Goal: Information Seeking & Learning: Check status

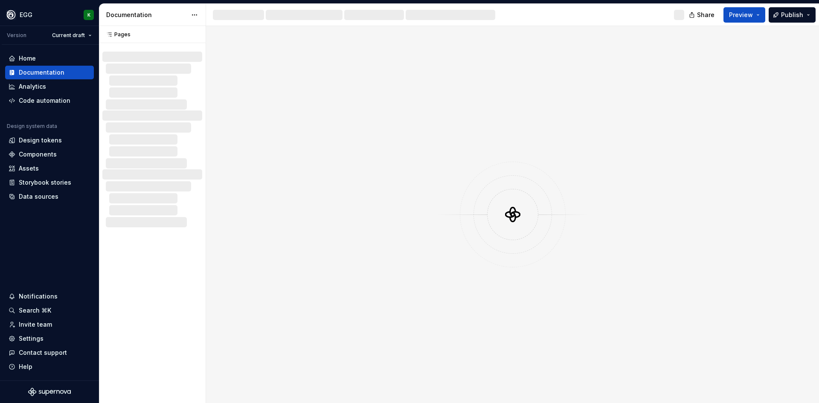
drag, startPoint x: 332, startPoint y: 156, endPoint x: 258, endPoint y: 42, distance: 136.0
click at [258, 42] on div at bounding box center [512, 214] width 613 height 377
click at [44, 87] on div "Analytics" at bounding box center [32, 86] width 27 height 9
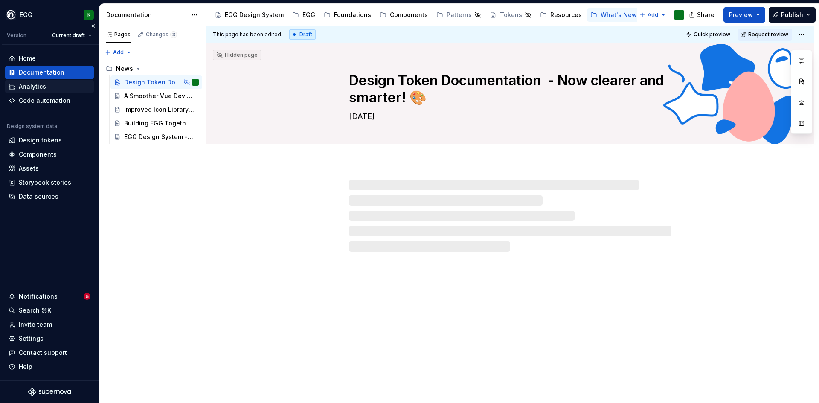
type textarea "*"
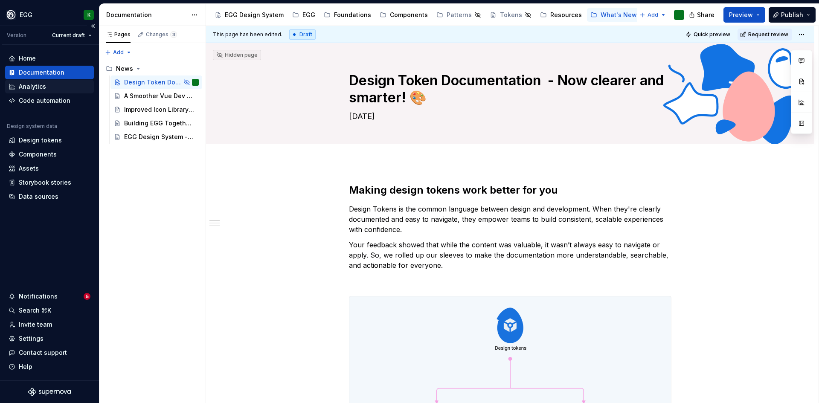
click at [34, 86] on div "Analytics" at bounding box center [32, 86] width 27 height 9
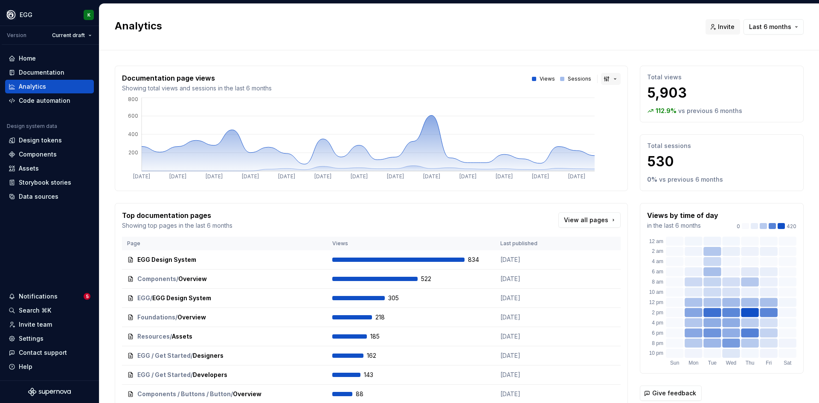
click at [603, 77] on button "button" at bounding box center [611, 79] width 20 height 12
click at [535, 51] on html "EGG K Version Current draft Home Documentation Analytics Code automation Design…" at bounding box center [409, 201] width 819 height 403
click at [781, 19] on button "Last 6 months" at bounding box center [774, 26] width 60 height 15
click at [591, 40] on html "EGG K Version Current draft Home Documentation Analytics Code automation Design…" at bounding box center [409, 201] width 819 height 403
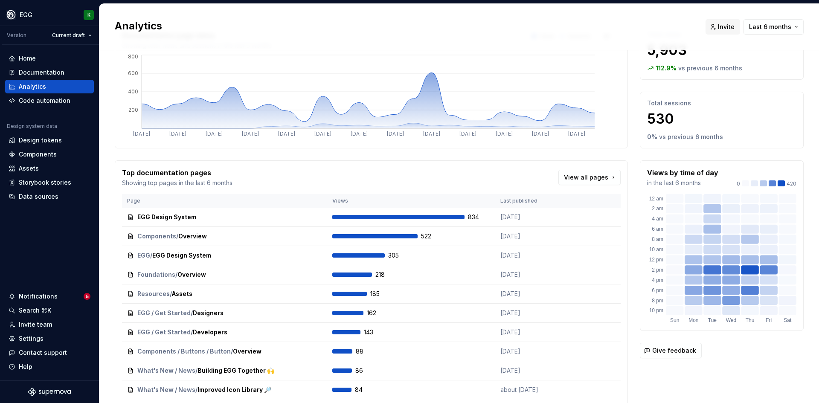
click at [723, 361] on div "Total views 5,903 112.9 % vs previous 6 months Total sessions 530 0 % vs previo…" at bounding box center [722, 215] width 164 height 384
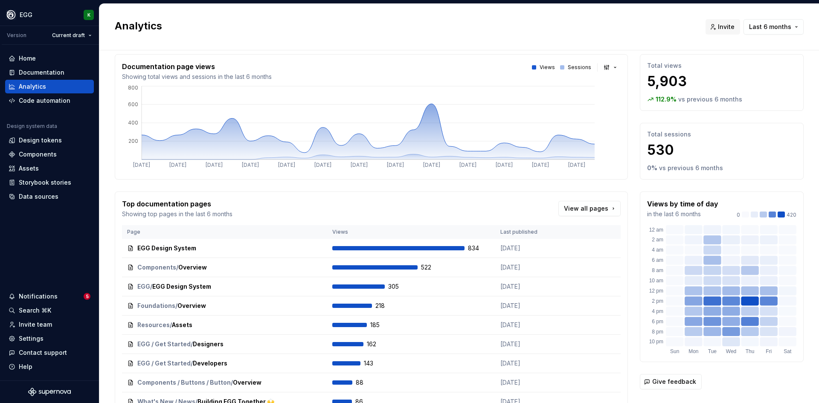
scroll to position [0, 0]
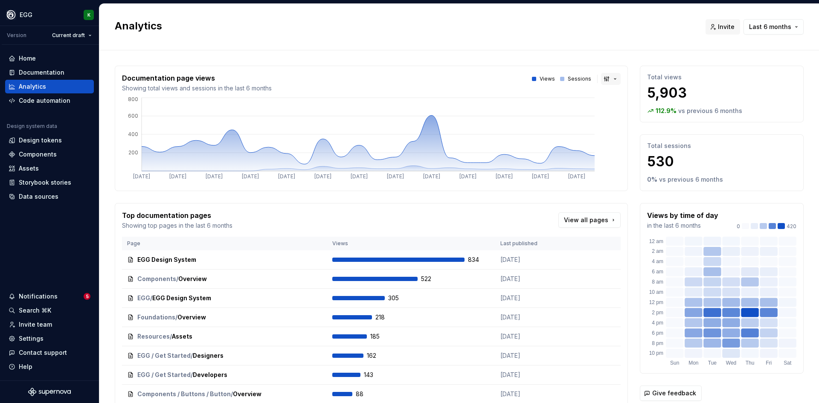
click at [603, 79] on button "button" at bounding box center [611, 79] width 20 height 12
click at [416, 38] on html "EGG K Version Current draft Home Documentation Analytics Code automation Design…" at bounding box center [409, 201] width 819 height 403
click at [37, 296] on div "Notifications" at bounding box center [38, 296] width 39 height 9
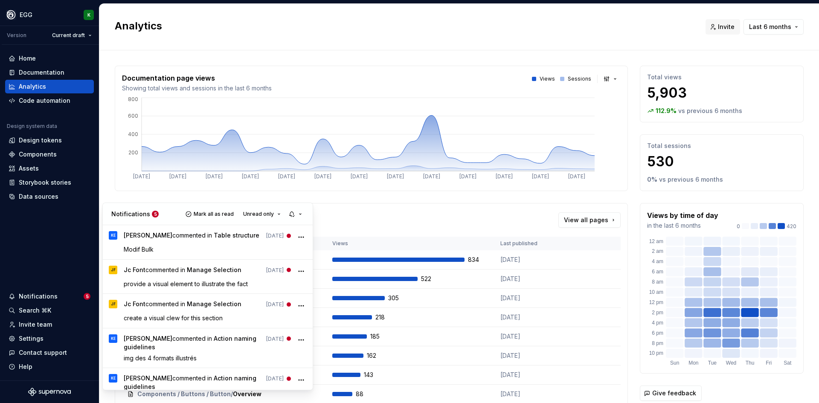
drag, startPoint x: 219, startPoint y: 216, endPoint x: 208, endPoint y: 218, distance: 11.6
click at [219, 216] on span "Mark all as read" at bounding box center [214, 214] width 40 height 7
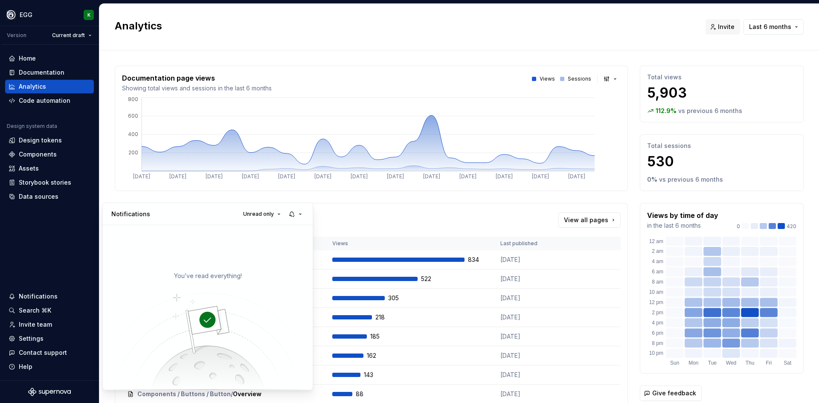
click at [123, 213] on p "Notifications" at bounding box center [130, 214] width 39 height 9
click at [104, 199] on html "EGG K Version Current draft Home Documentation Analytics Code automation Design…" at bounding box center [409, 201] width 819 height 403
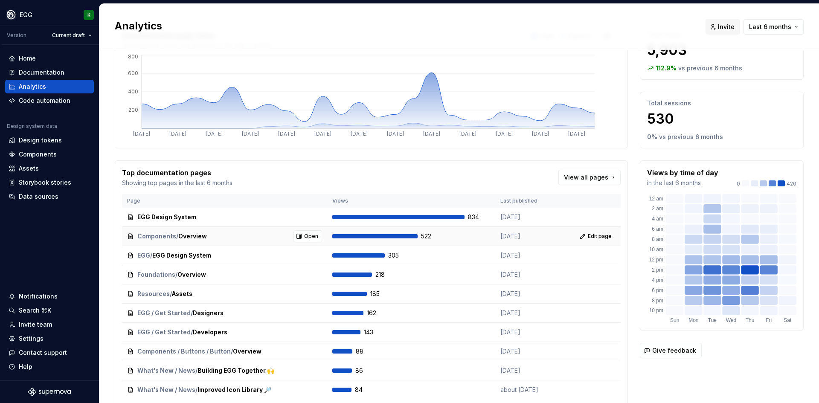
scroll to position [79, 0]
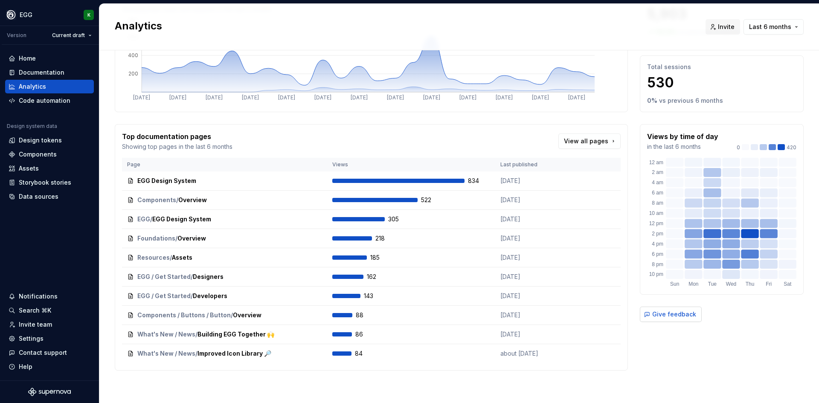
click at [652, 318] on span "Give feedback" at bounding box center [674, 314] width 44 height 9
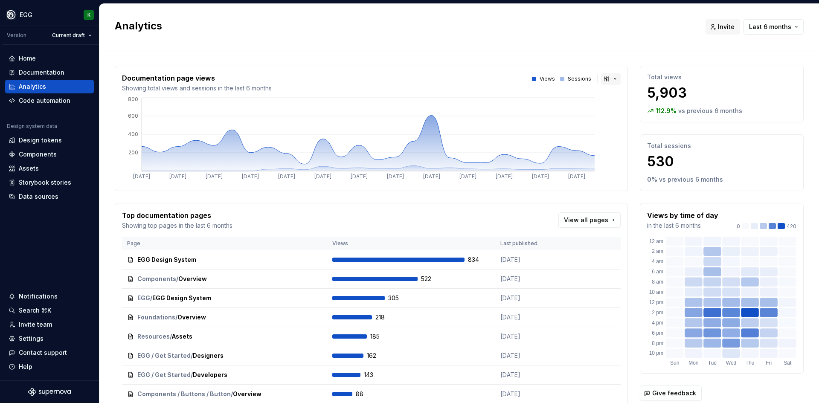
click at [601, 84] on button "button" at bounding box center [611, 79] width 20 height 12
click at [629, 51] on html "EGG K Version Current draft Home Documentation Analytics Code automation Design…" at bounding box center [409, 201] width 819 height 403
click at [602, 78] on button "button" at bounding box center [611, 79] width 20 height 12
click at [602, 78] on html "EGG K Version Current draft Home Documentation Analytics Code automation Design…" at bounding box center [409, 201] width 819 height 403
click at [456, 81] on div "Documentation page views Showing total views and sessions in the last 6 months …" at bounding box center [371, 83] width 499 height 20
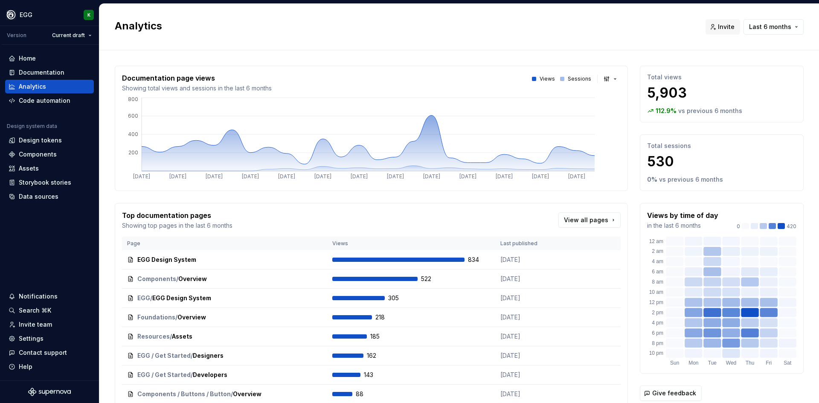
click at [699, 156] on p "530" at bounding box center [721, 161] width 149 height 17
click at [764, 28] on span "Last 6 months" at bounding box center [770, 27] width 42 height 9
click at [731, 71] on div "Last 90 days" at bounding box center [738, 72] width 38 height 9
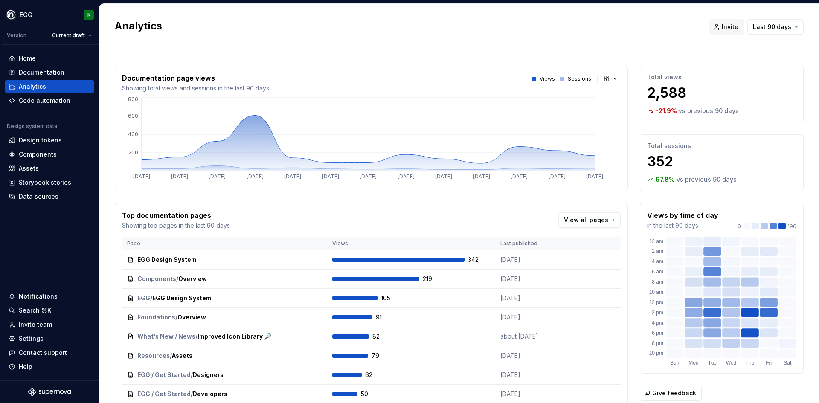
click at [366, 43] on div "Analytics Invite Last 90 days" at bounding box center [459, 27] width 720 height 47
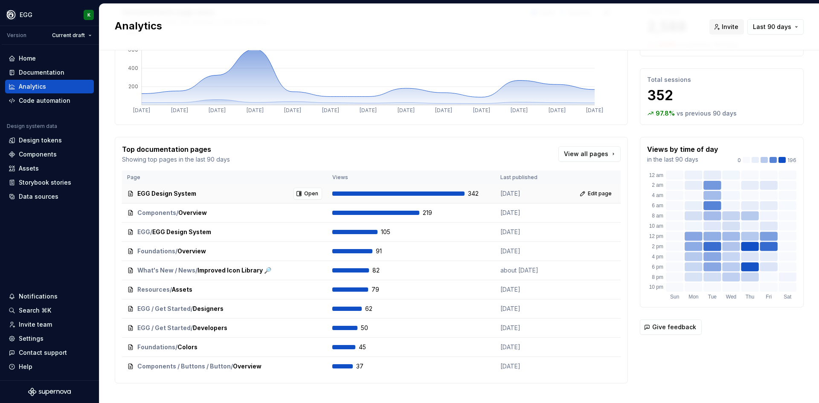
scroll to position [79, 0]
